Goal: Task Accomplishment & Management: Manage account settings

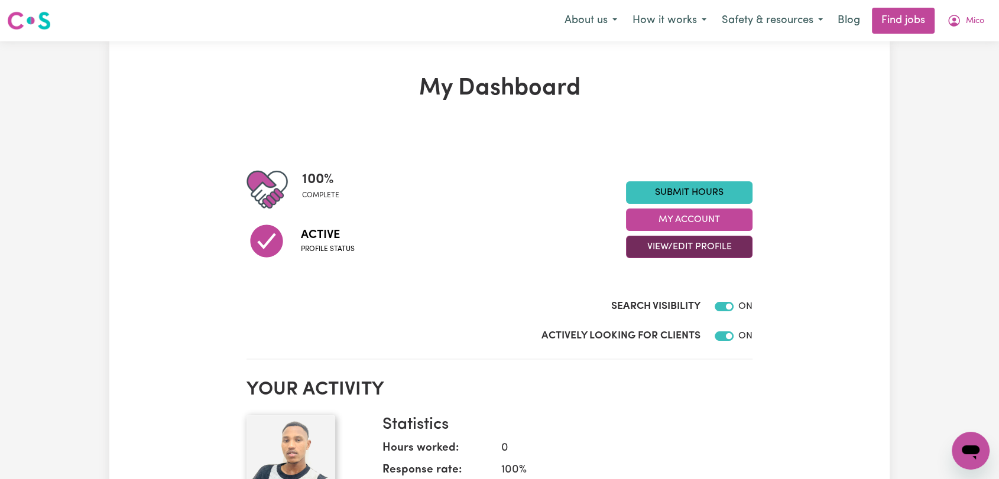
click at [710, 246] on button "View/Edit Profile" at bounding box center [689, 247] width 126 height 22
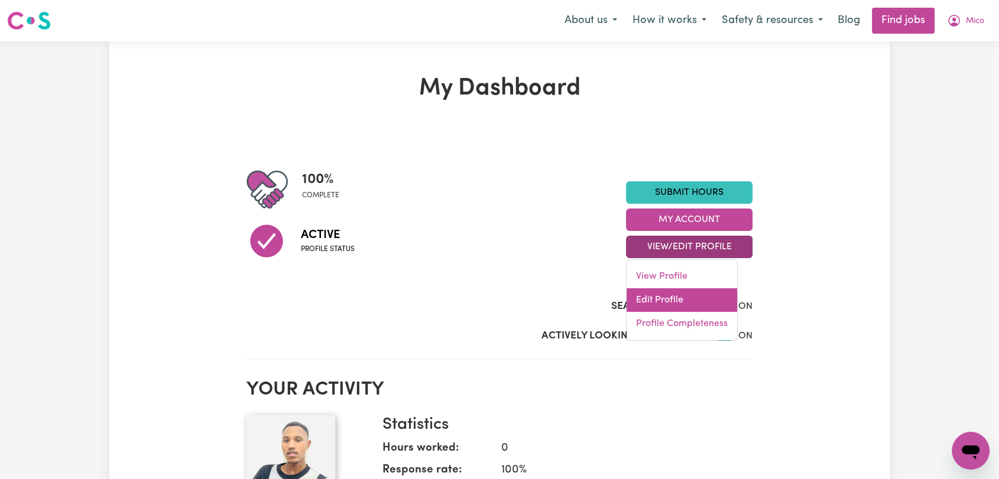
click at [690, 297] on link "Edit Profile" at bounding box center [681, 300] width 111 height 24
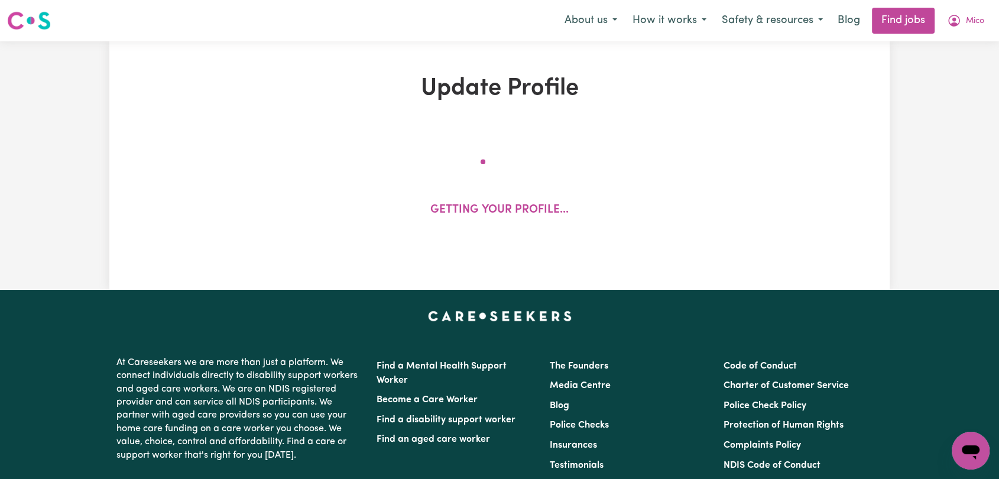
select select "[DEMOGRAPHIC_DATA]"
select select "Australian PR"
select select "Studying a healthcare related degree or qualification"
select select "37"
select select "45"
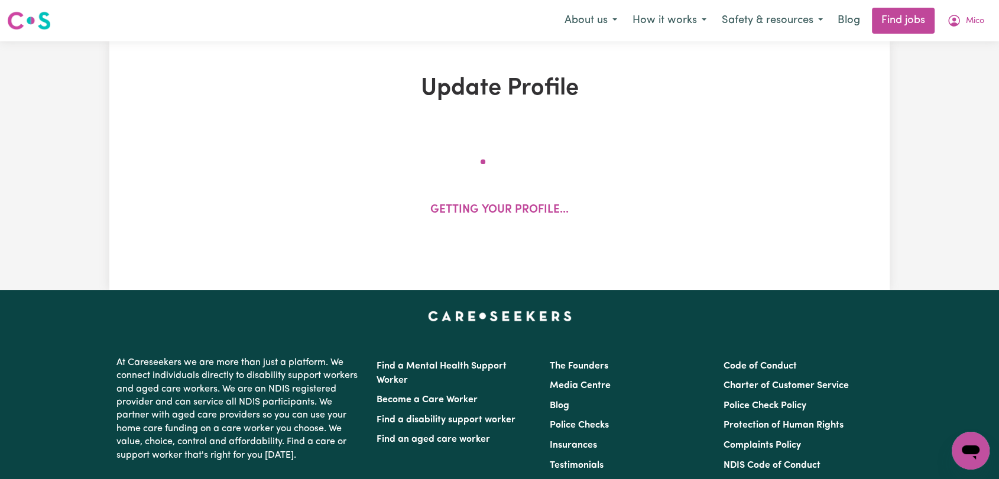
select select "50"
select select "60"
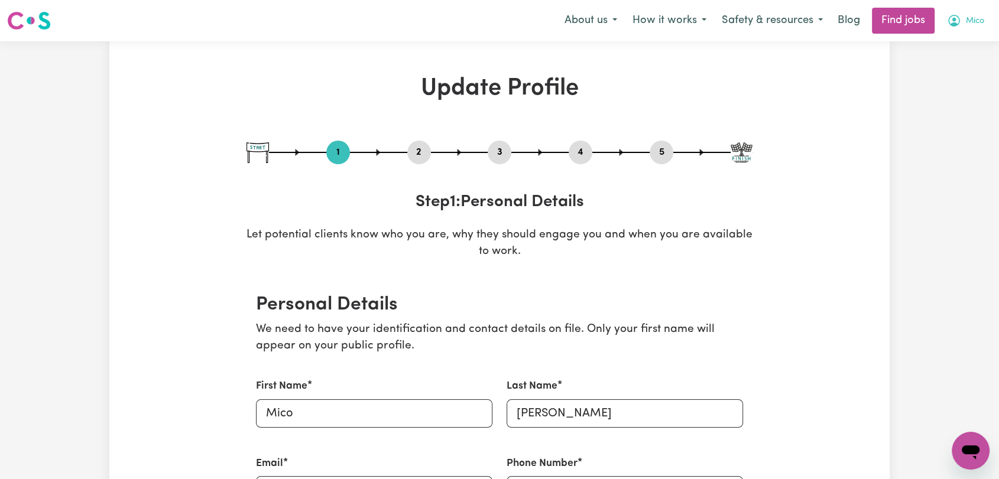
click at [974, 22] on span "Mico" at bounding box center [975, 21] width 18 height 13
click at [956, 39] on link "My Account" at bounding box center [944, 46] width 93 height 22
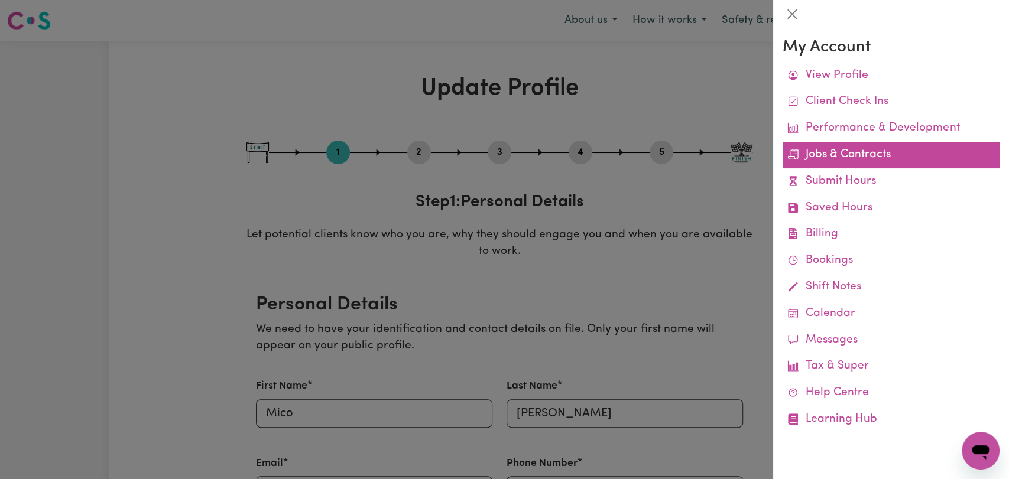
click at [847, 161] on link "Jobs & Contracts" at bounding box center [890, 155] width 217 height 27
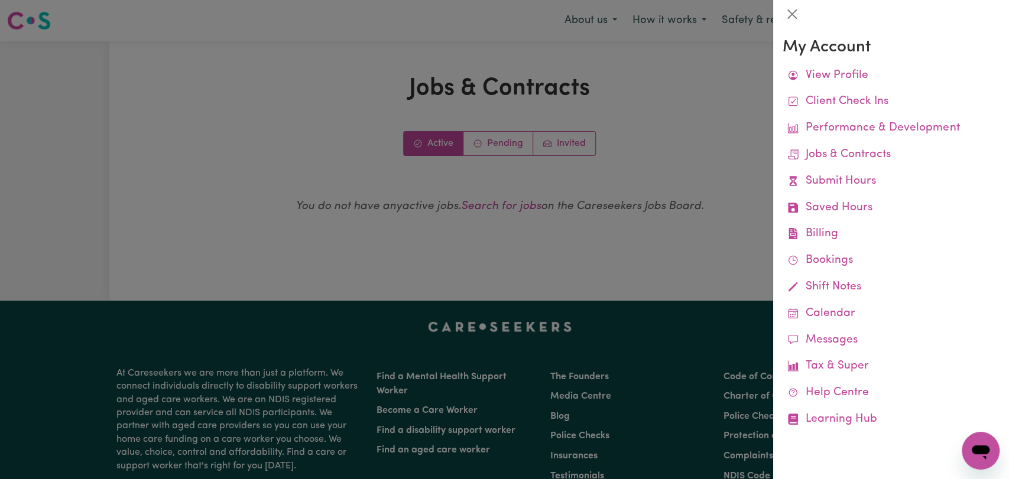
click at [510, 143] on div at bounding box center [504, 239] width 1009 height 479
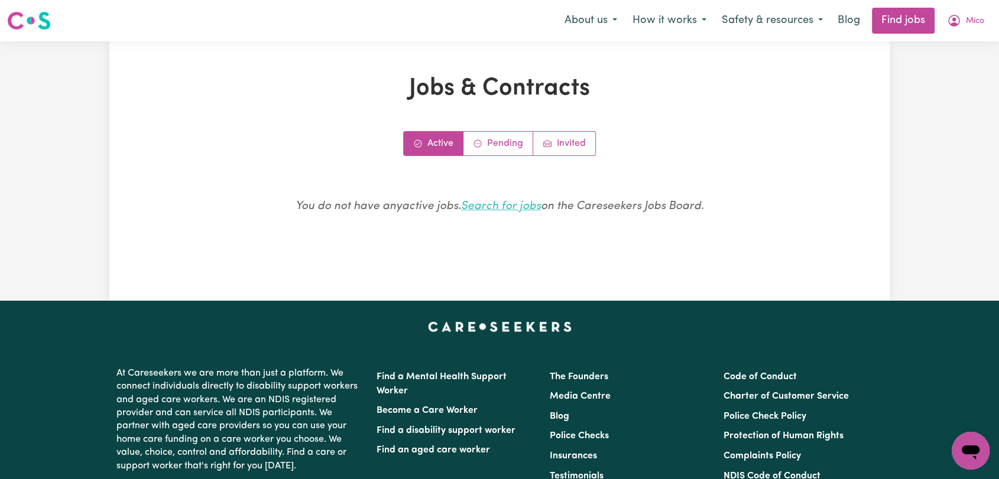
click at [505, 208] on link "Search for jobs" at bounding box center [501, 206] width 80 height 11
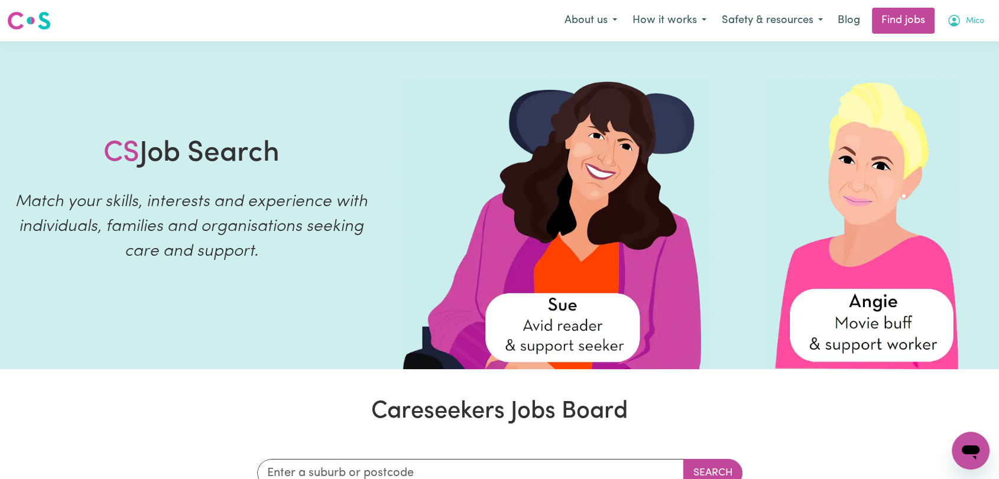
click at [971, 14] on button "Mico" at bounding box center [965, 20] width 53 height 25
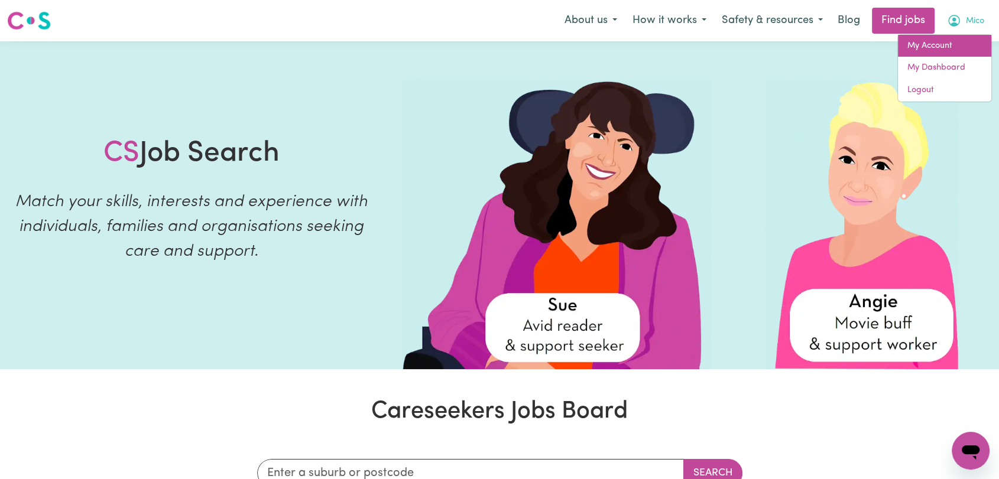
click at [936, 40] on link "My Account" at bounding box center [944, 46] width 93 height 22
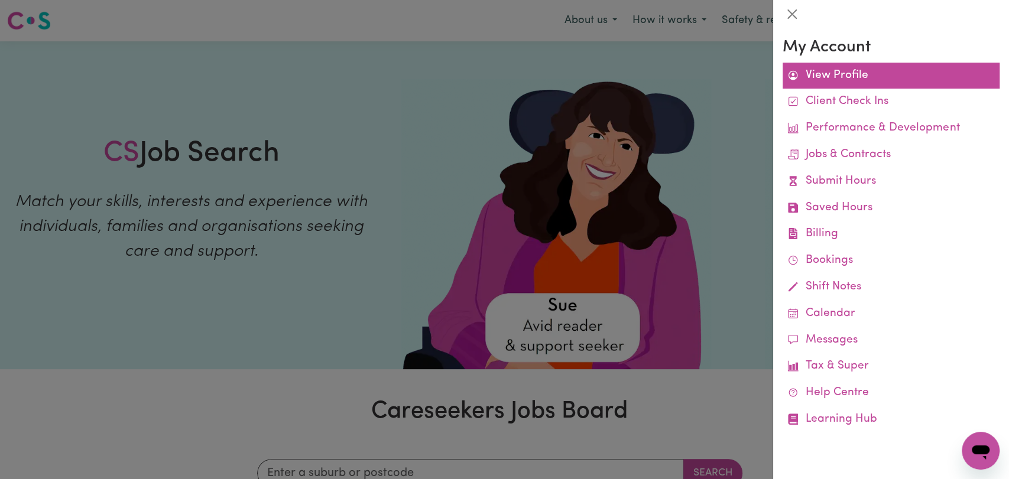
click at [843, 69] on link "View Profile" at bounding box center [890, 76] width 217 height 27
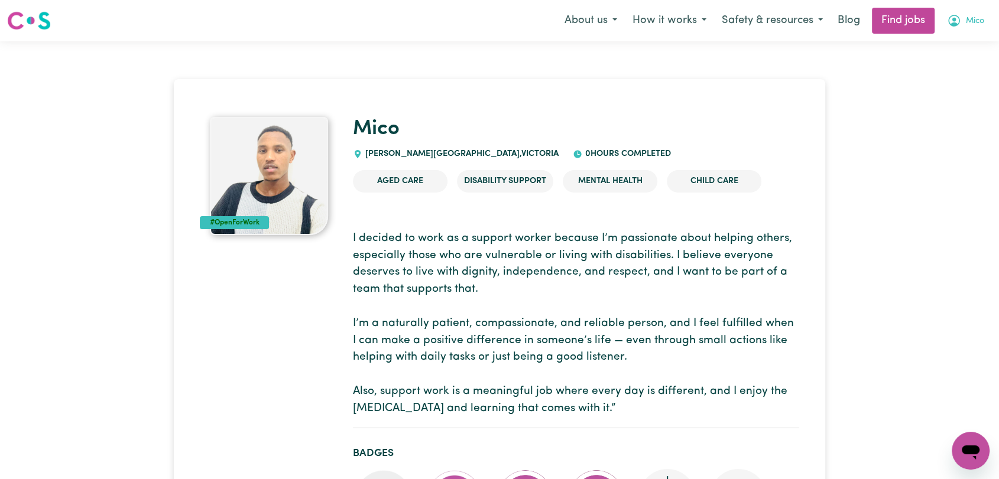
click at [970, 13] on button "Mico" at bounding box center [965, 20] width 53 height 25
click at [933, 59] on link "My Dashboard" at bounding box center [944, 68] width 93 height 22
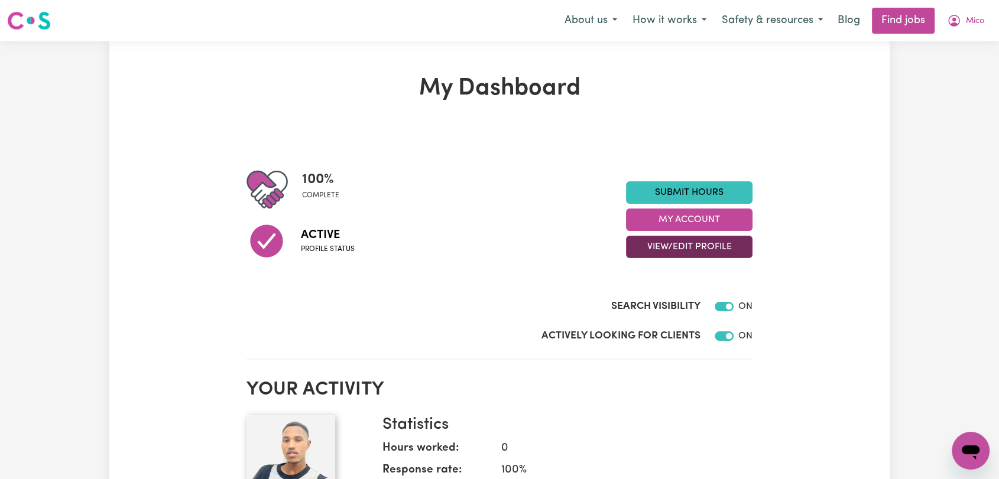
click at [700, 244] on button "View/Edit Profile" at bounding box center [689, 247] width 126 height 22
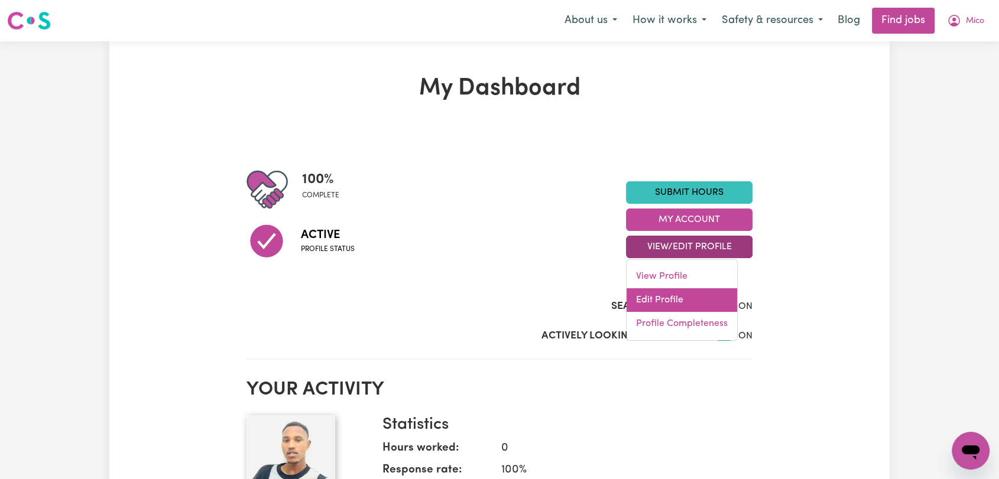
click at [710, 300] on link "Edit Profile" at bounding box center [681, 300] width 111 height 24
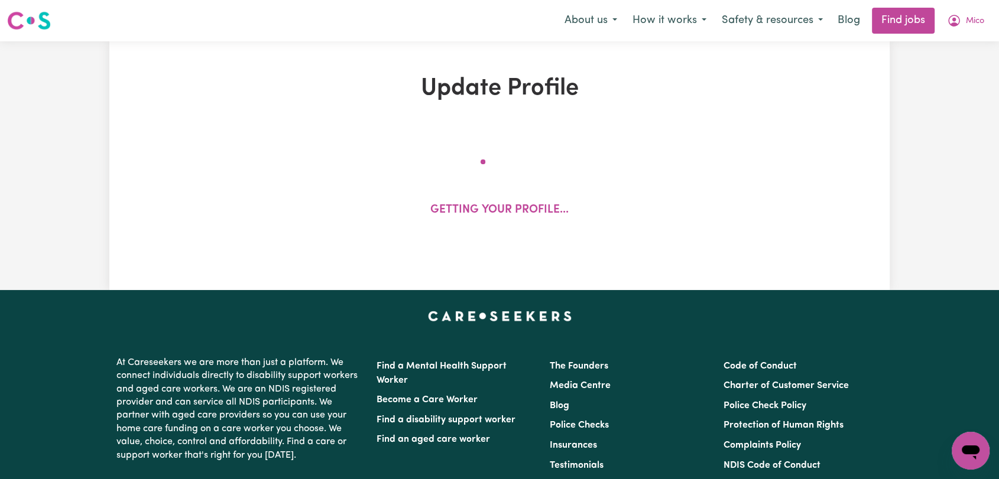
select select "[DEMOGRAPHIC_DATA]"
select select "Australian PR"
select select "Studying a healthcare related degree or qualification"
select select "37"
select select "45"
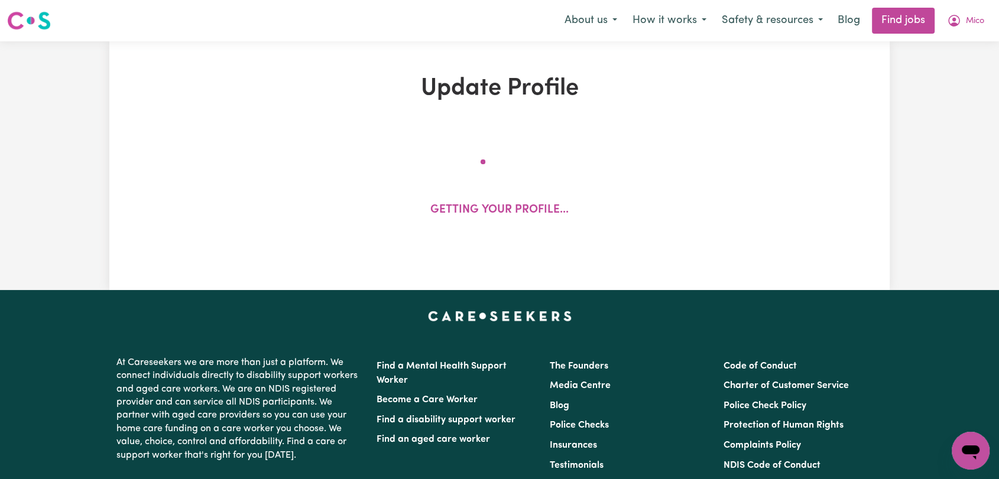
select select "50"
select select "60"
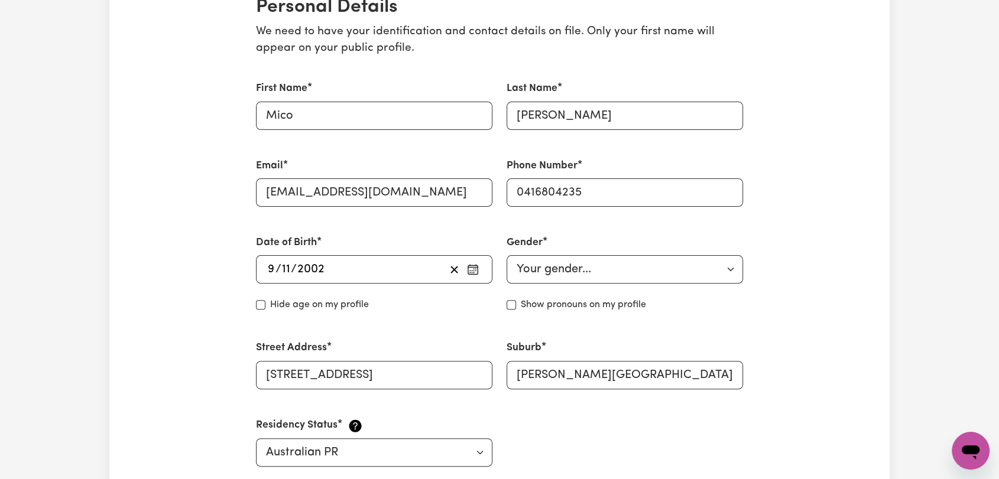
scroll to position [328, 0]
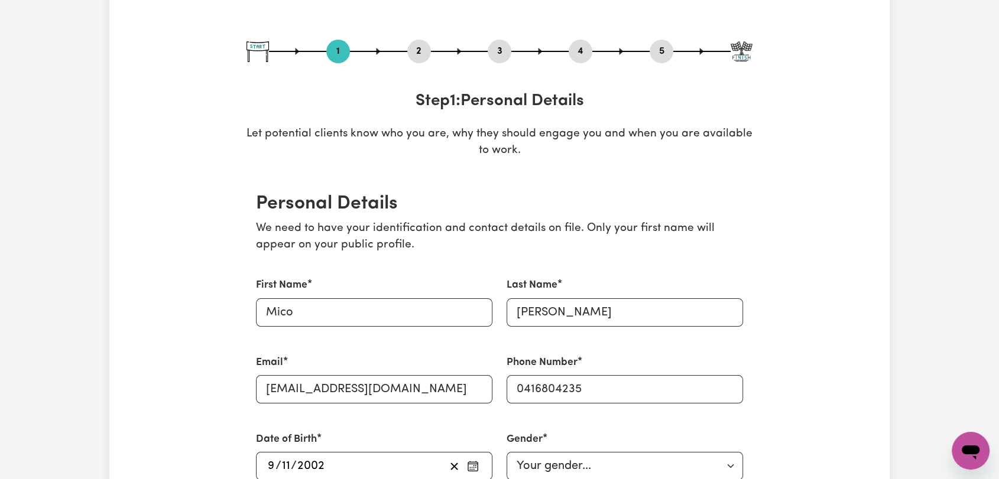
scroll to position [0, 0]
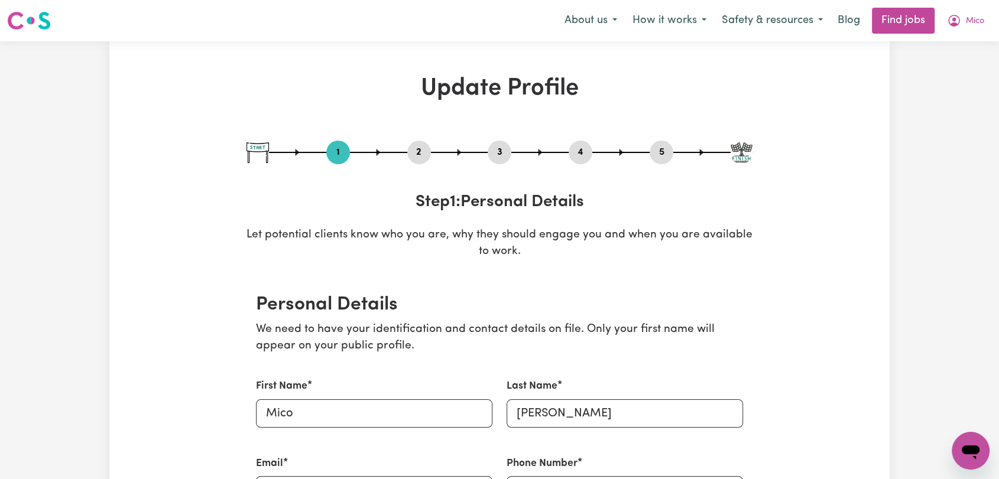
click at [420, 154] on button "2" at bounding box center [419, 152] width 24 height 15
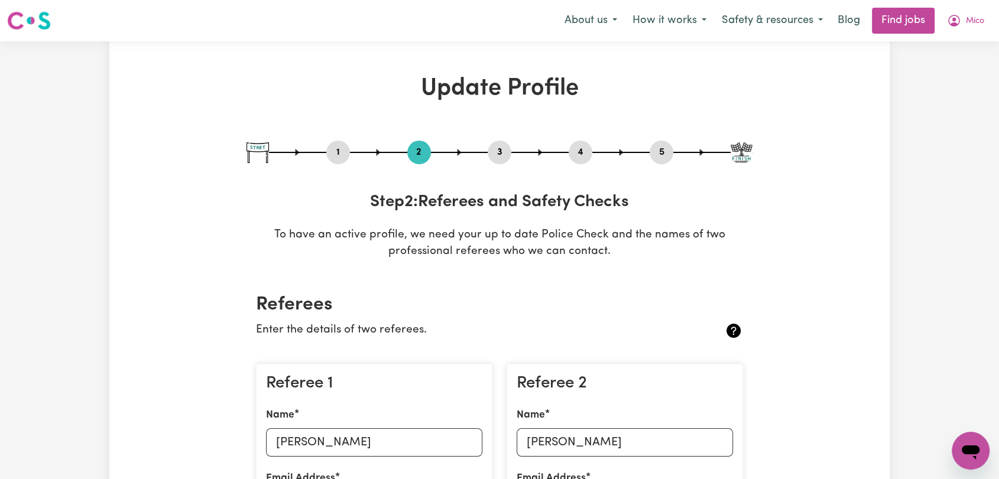
click at [339, 152] on button "1" at bounding box center [338, 152] width 24 height 15
select select "[DEMOGRAPHIC_DATA]"
select select "Australian PR"
select select "Studying a healthcare related degree or qualification"
select select "37"
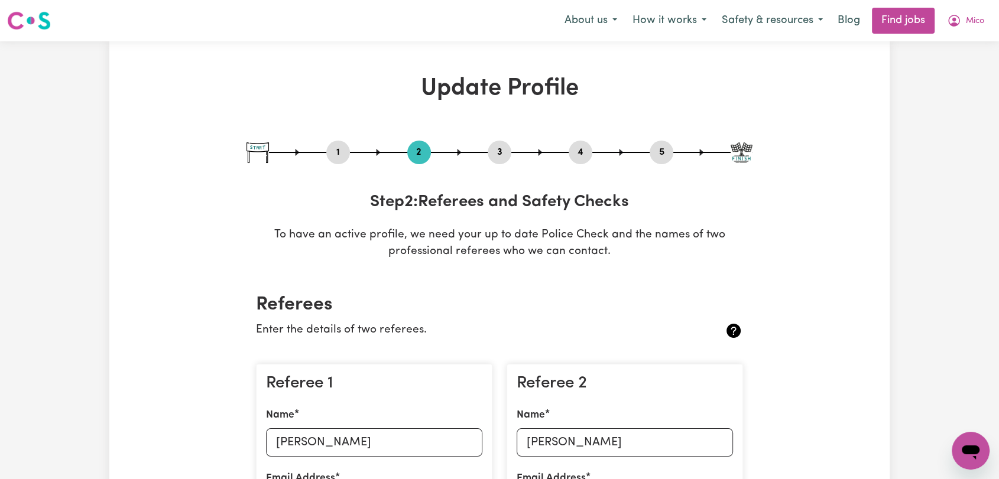
select select "45"
select select "50"
select select "60"
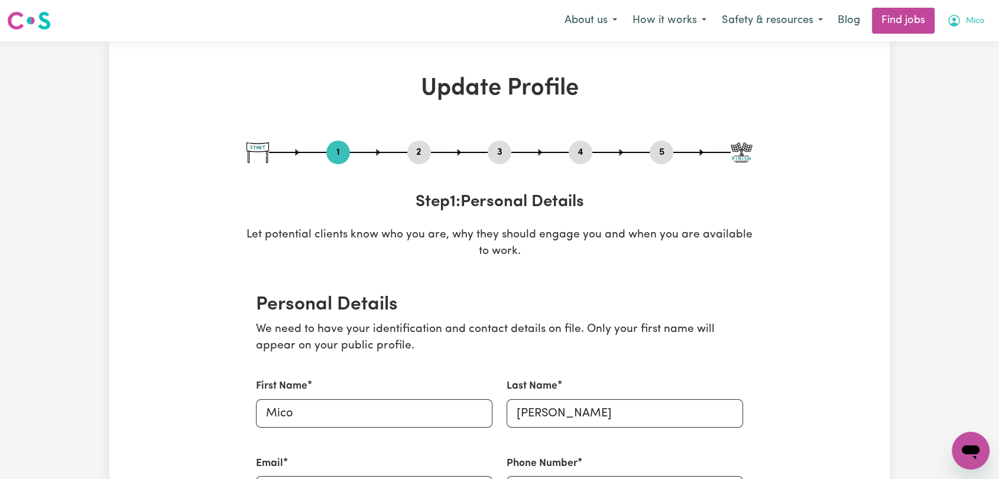
drag, startPoint x: 972, startPoint y: 25, endPoint x: 970, endPoint y: 33, distance: 8.0
click at [972, 27] on span "Mico" at bounding box center [975, 21] width 18 height 13
click at [936, 93] on link "Logout" at bounding box center [944, 90] width 93 height 22
